Goal: Book appointment/travel/reservation

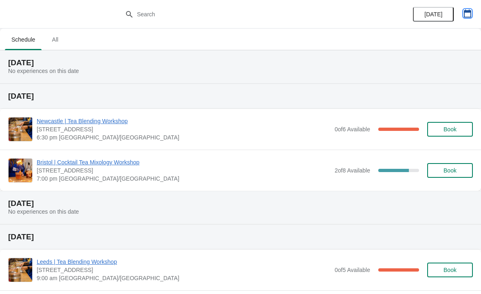
click at [466, 16] on icon "button" at bounding box center [467, 13] width 8 height 8
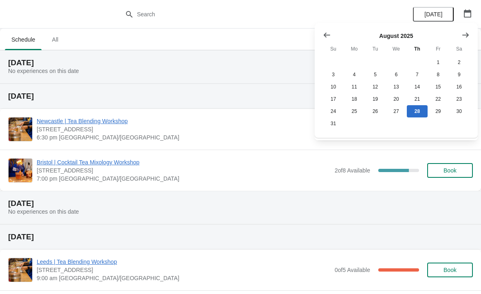
click at [463, 34] on icon "Show next month, September 2025" at bounding box center [465, 35] width 8 height 8
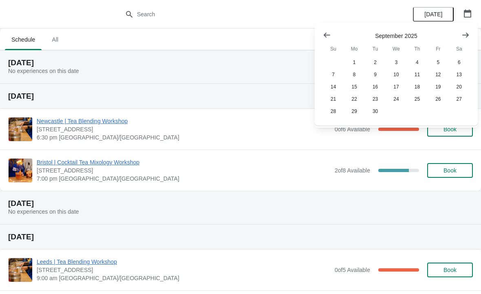
click at [394, 32] on div at bounding box center [396, 35] width 147 height 8
click at [358, 62] on button "1" at bounding box center [353, 62] width 21 height 12
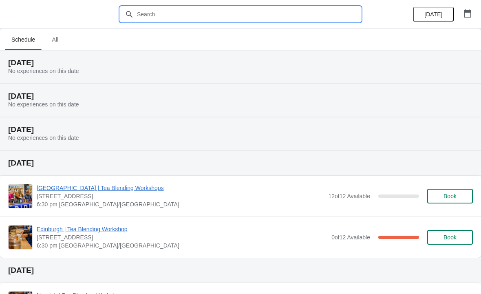
click at [161, 11] on input "text" at bounding box center [248, 14] width 224 height 15
type input "[GEOGRAPHIC_DATA]"
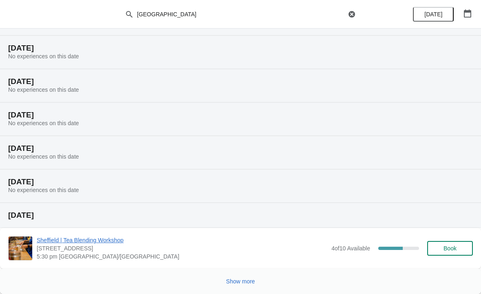
scroll to position [48, 0]
click at [466, 12] on icon "button" at bounding box center [467, 13] width 7 height 8
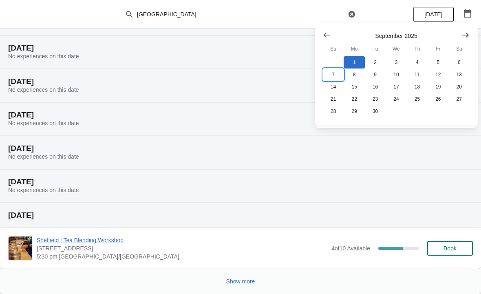
click at [333, 71] on button "7" at bounding box center [333, 74] width 21 height 12
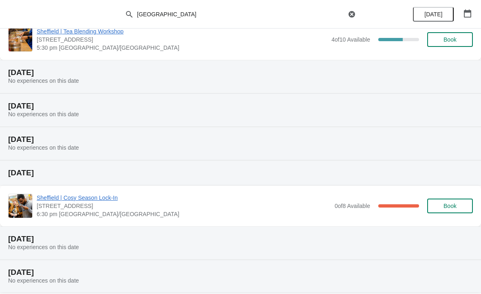
scroll to position [55, 0]
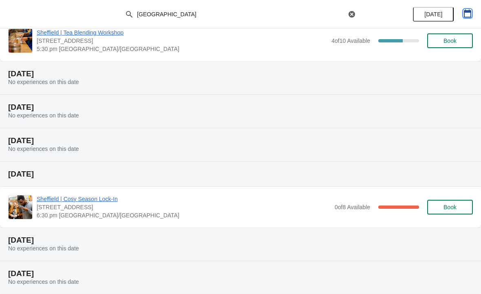
click at [460, 14] on button "button" at bounding box center [467, 13] width 15 height 15
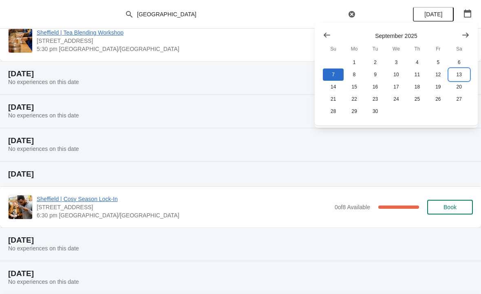
click at [460, 76] on button "13" at bounding box center [459, 74] width 21 height 12
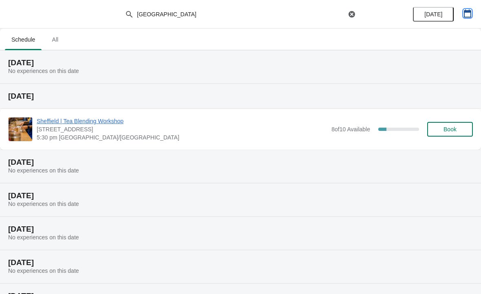
click at [471, 16] on icon "button" at bounding box center [467, 13] width 8 height 8
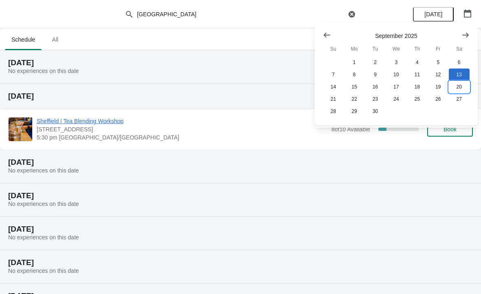
click at [462, 91] on button "20" at bounding box center [459, 87] width 21 height 12
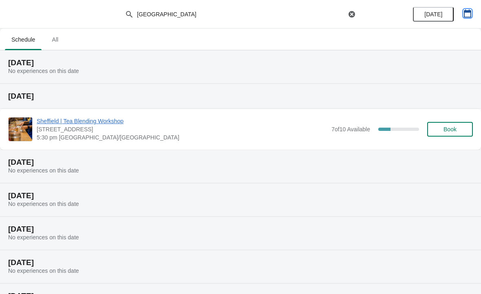
click at [469, 15] on icon "button" at bounding box center [467, 13] width 8 height 8
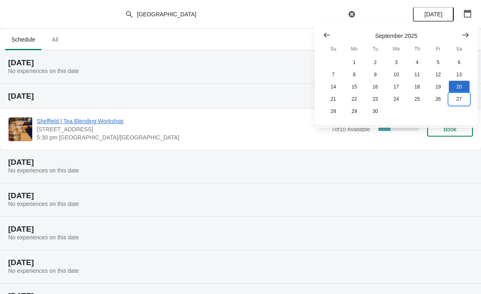
click at [459, 105] on button "27" at bounding box center [459, 99] width 21 height 12
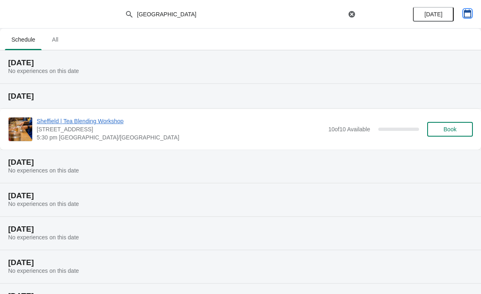
click at [468, 11] on icon "button" at bounding box center [467, 13] width 7 height 8
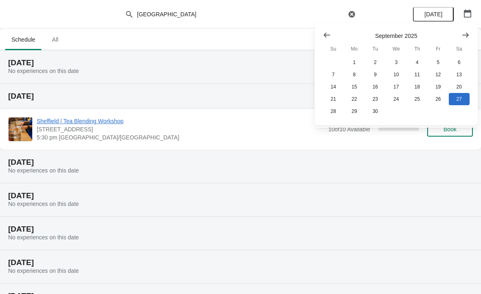
click at [466, 31] on icon "Show next month, October 2025" at bounding box center [465, 35] width 8 height 8
click at [459, 59] on button "4" at bounding box center [459, 62] width 21 height 12
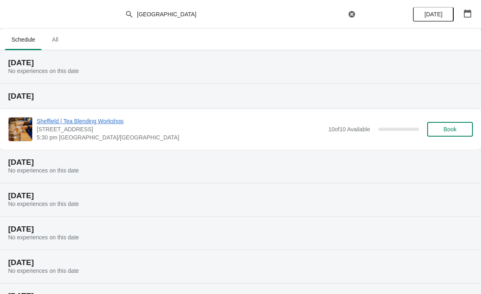
click at [469, 2] on div "[DATE]" at bounding box center [441, 14] width 77 height 29
click at [464, 13] on icon "button" at bounding box center [467, 13] width 7 height 8
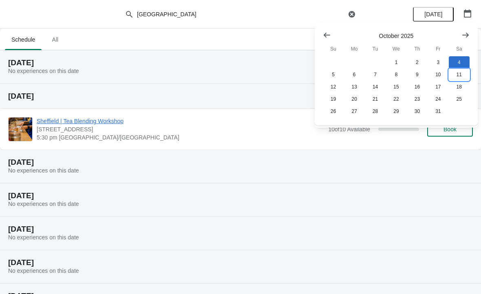
click at [454, 72] on button "11" at bounding box center [459, 74] width 21 height 12
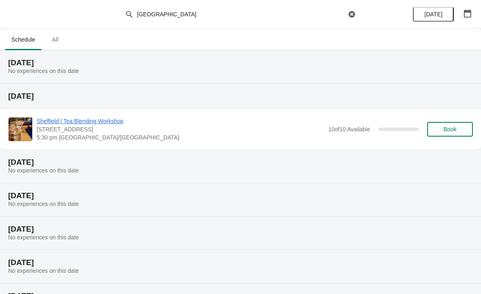
scroll to position [0, 0]
click at [471, 13] on icon "button" at bounding box center [467, 13] width 7 height 8
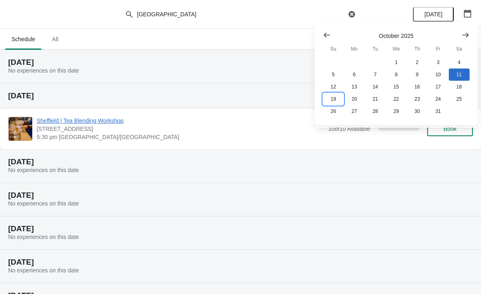
click at [332, 95] on button "19" at bounding box center [333, 99] width 21 height 12
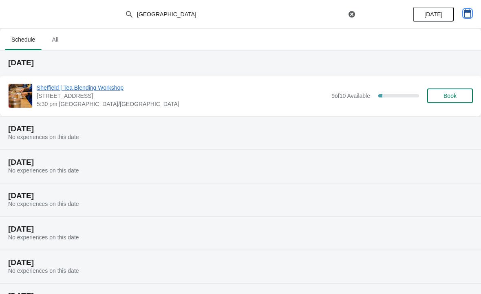
click at [470, 14] on icon "button" at bounding box center [467, 13] width 8 height 8
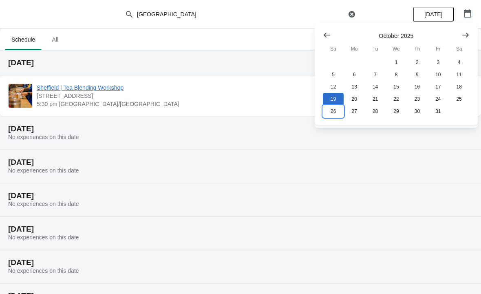
click at [331, 113] on button "26" at bounding box center [333, 111] width 21 height 12
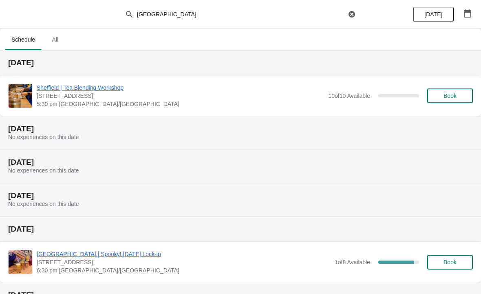
click at [469, 11] on icon "button" at bounding box center [467, 13] width 7 height 8
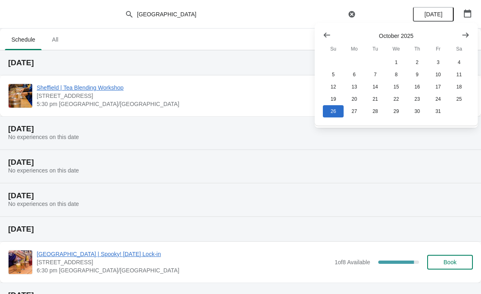
click at [465, 32] on icon "Show next month, November 2025" at bounding box center [465, 35] width 8 height 8
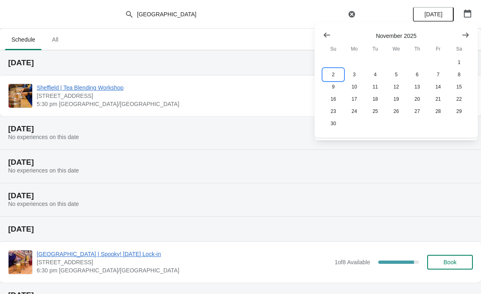
click at [334, 72] on button "2" at bounding box center [333, 74] width 21 height 12
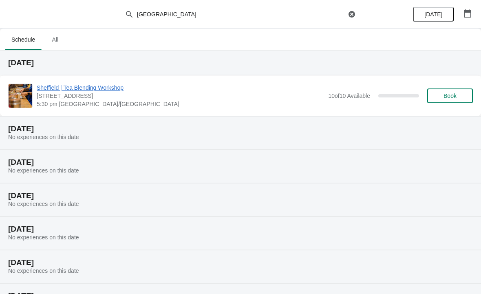
click at [456, 3] on div "[DATE]" at bounding box center [441, 14] width 77 height 29
click at [474, 11] on button "button" at bounding box center [467, 13] width 15 height 15
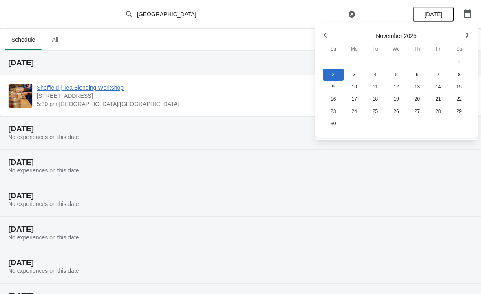
scroll to position [1, 0]
click at [331, 83] on button "9" at bounding box center [333, 87] width 21 height 12
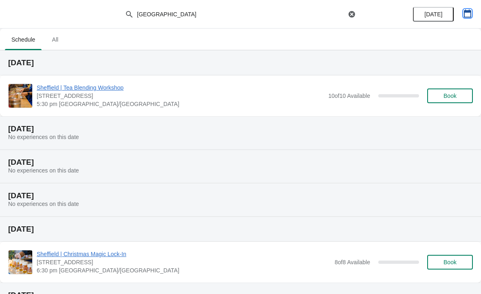
click at [465, 17] on icon "button" at bounding box center [467, 13] width 7 height 8
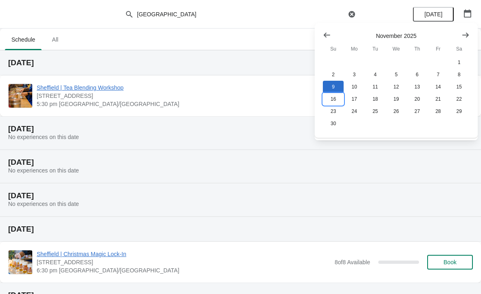
click at [331, 102] on button "16" at bounding box center [333, 99] width 21 height 12
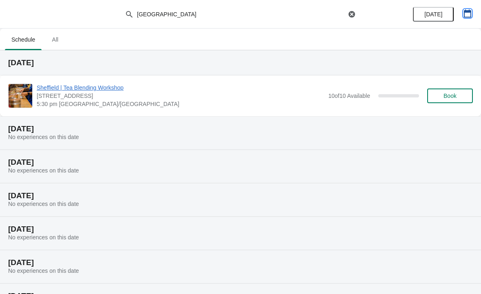
click at [460, 13] on button "button" at bounding box center [467, 13] width 15 height 15
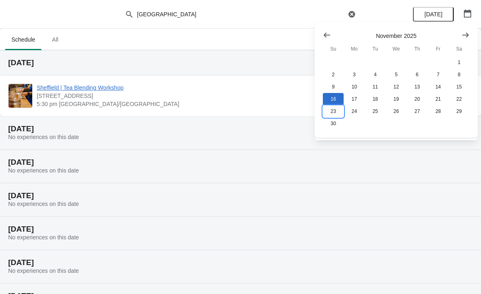
click at [335, 111] on button "23" at bounding box center [333, 111] width 21 height 12
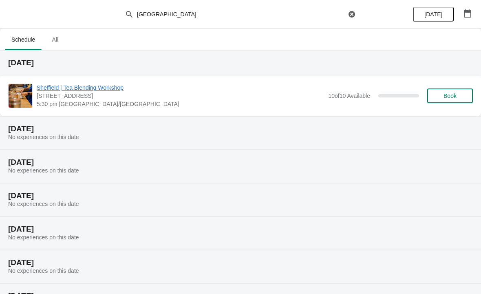
click at [453, 9] on button "[DATE]" at bounding box center [433, 14] width 41 height 15
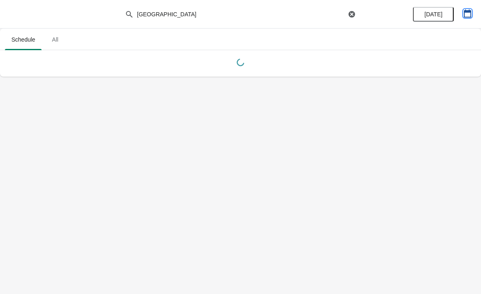
click at [465, 10] on icon "button" at bounding box center [467, 13] width 7 height 8
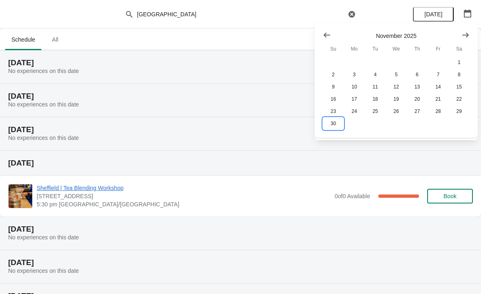
click at [335, 127] on button "30" at bounding box center [333, 123] width 21 height 12
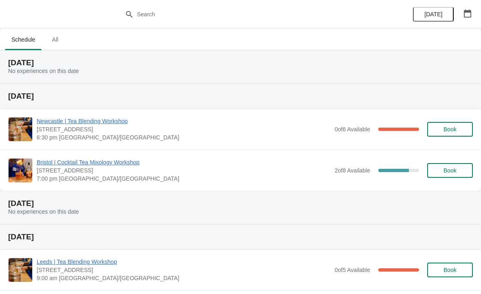
click at [467, 11] on icon "button" at bounding box center [467, 13] width 7 height 8
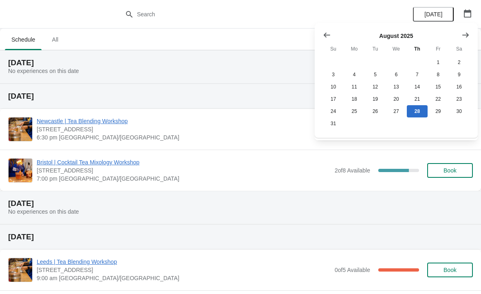
click at [466, 33] on icon "Show next month, September 2025" at bounding box center [465, 34] width 7 height 5
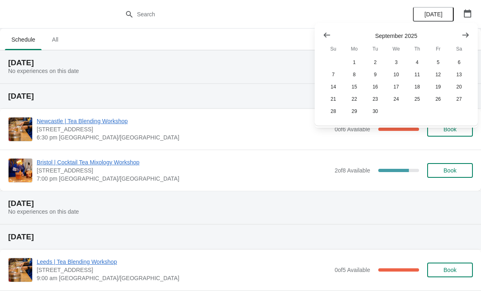
click at [465, 33] on icon "Show next month, October 2025" at bounding box center [465, 35] width 8 height 8
click at [466, 30] on button "Show next month, November 2025" at bounding box center [465, 35] width 15 height 15
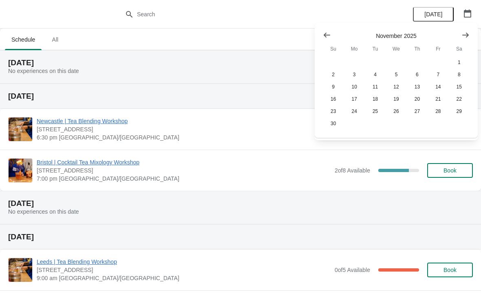
click at [461, 32] on icon "Show next month, December 2025" at bounding box center [465, 35] width 8 height 8
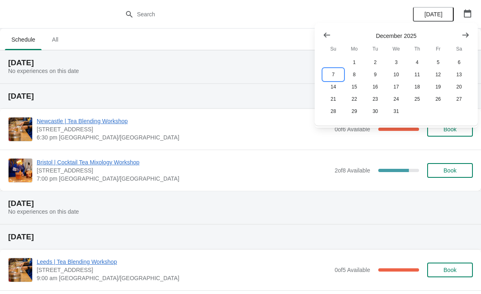
click at [326, 76] on button "7" at bounding box center [333, 74] width 21 height 12
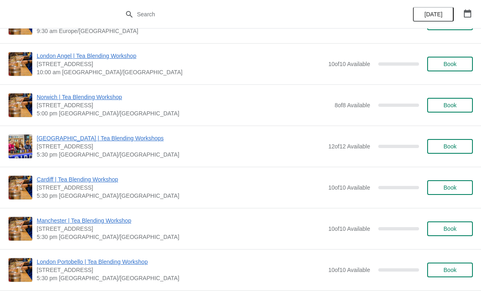
scroll to position [97, 0]
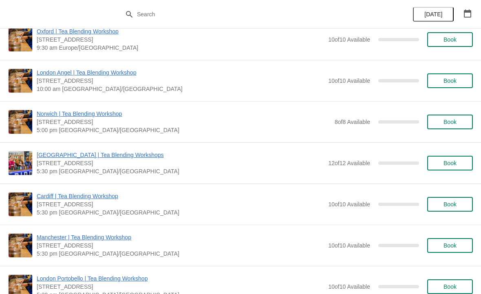
click at [462, 8] on button "button" at bounding box center [467, 13] width 15 height 15
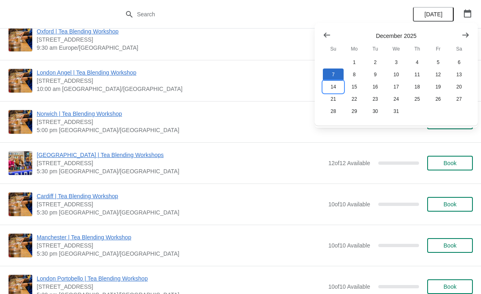
click at [331, 86] on button "14" at bounding box center [333, 87] width 21 height 12
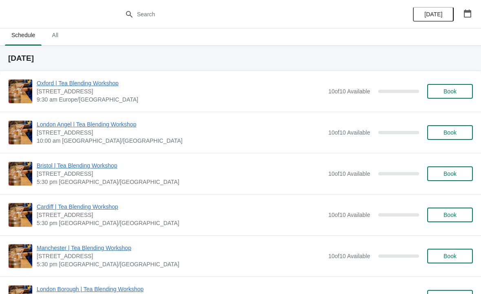
scroll to position [5, 0]
